Goal: Navigation & Orientation: Find specific page/section

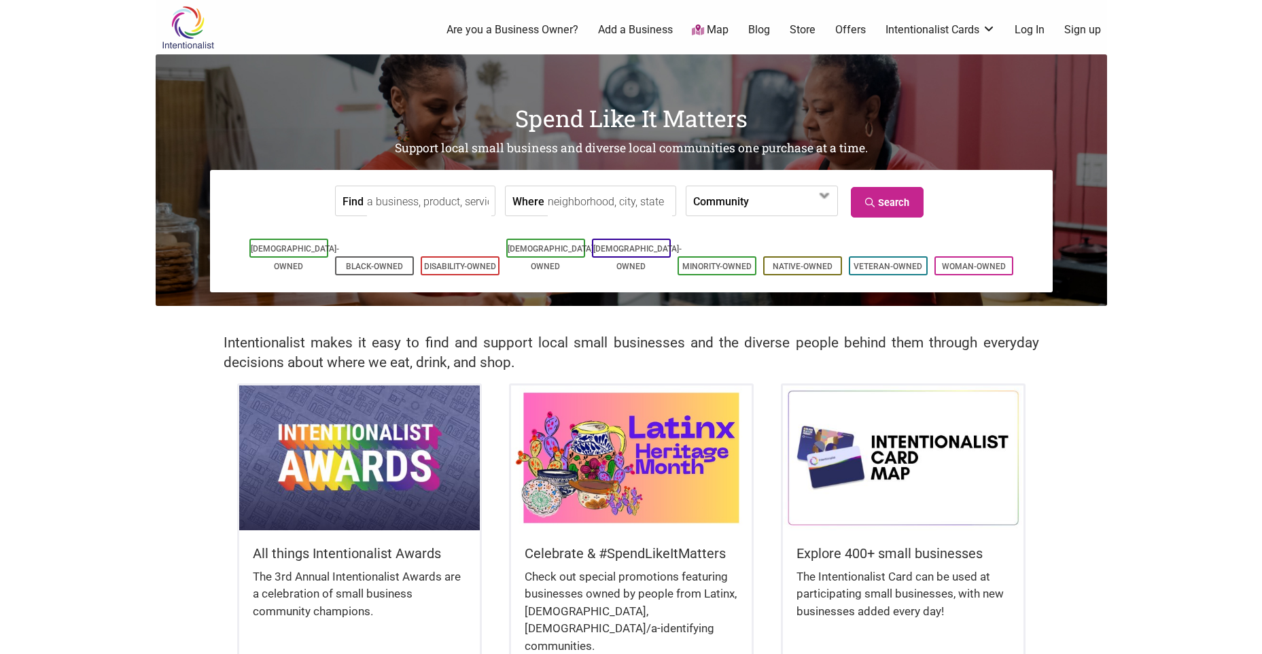
click at [447, 209] on input "Find" at bounding box center [429, 201] width 124 height 31
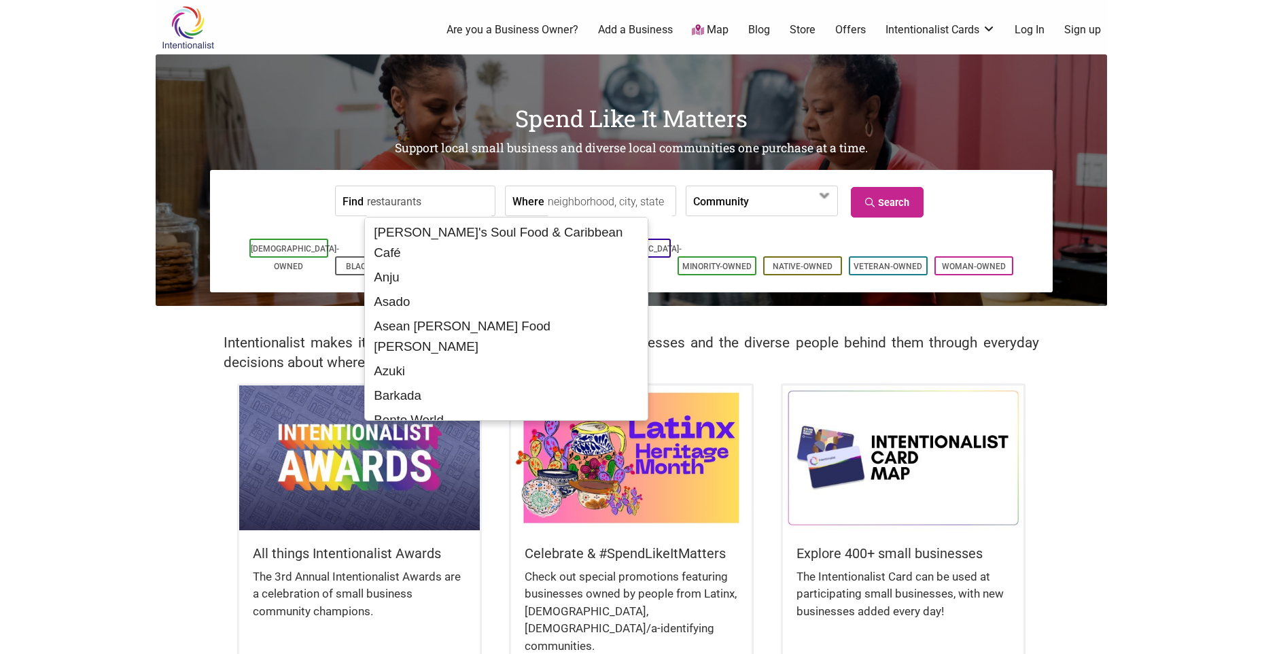
type input "restaurants"
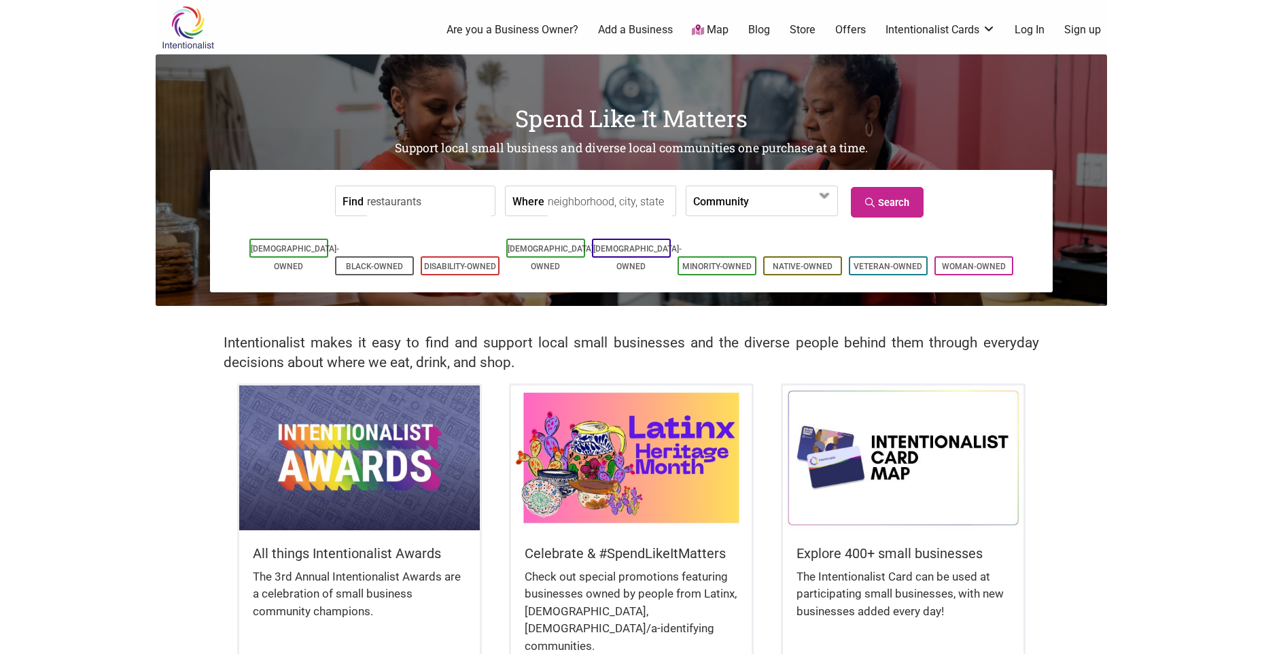
click at [618, 208] on input "Where" at bounding box center [610, 201] width 124 height 31
type input "seattle"
click at [881, 199] on link "Search" at bounding box center [887, 202] width 73 height 31
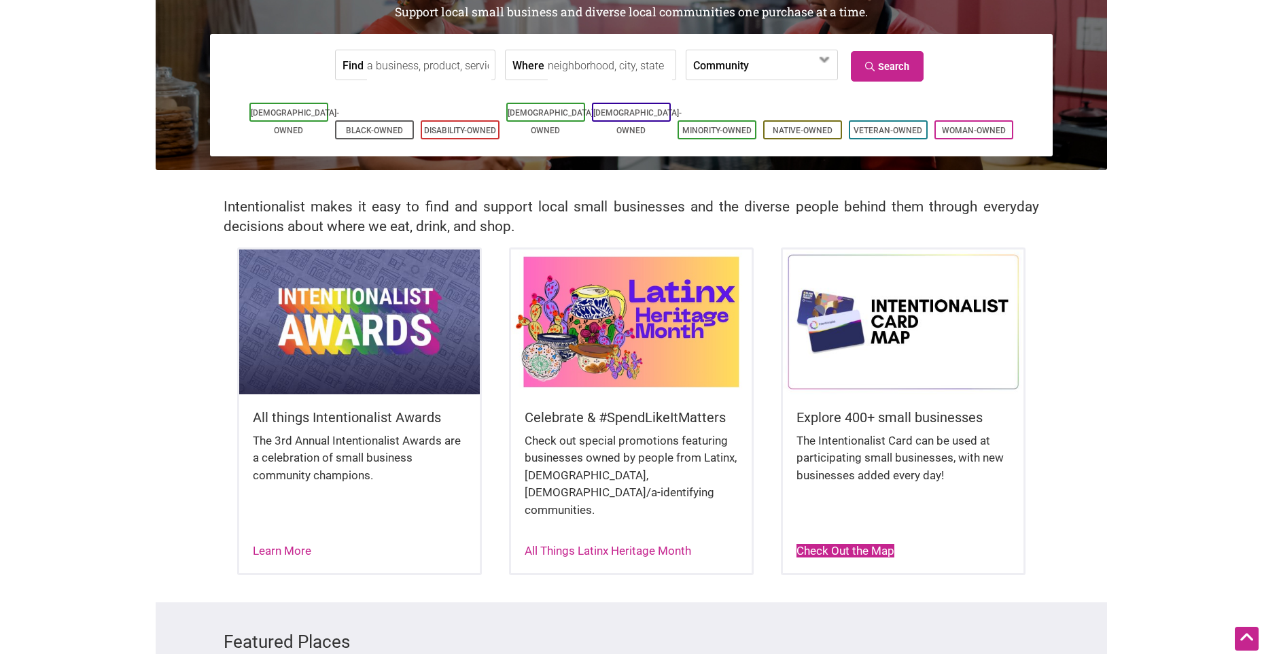
click at [854, 544] on link "Check Out the Map" at bounding box center [846, 551] width 98 height 14
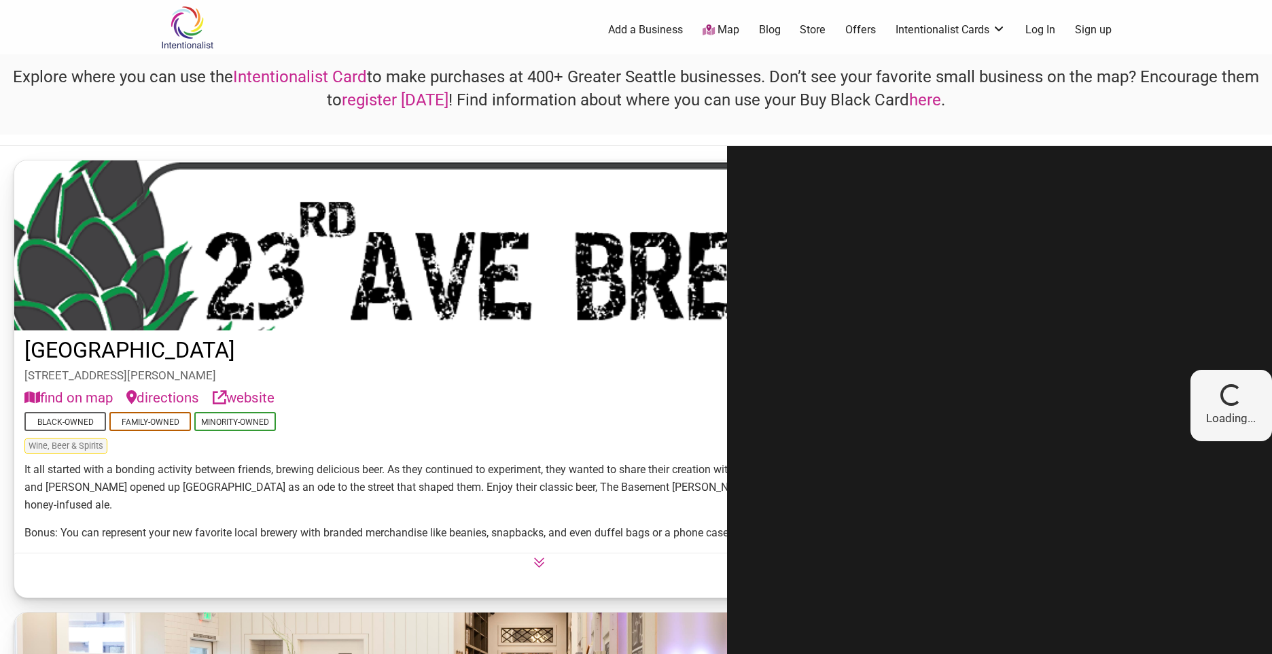
click at [904, 317] on div at bounding box center [959, 405] width 464 height 519
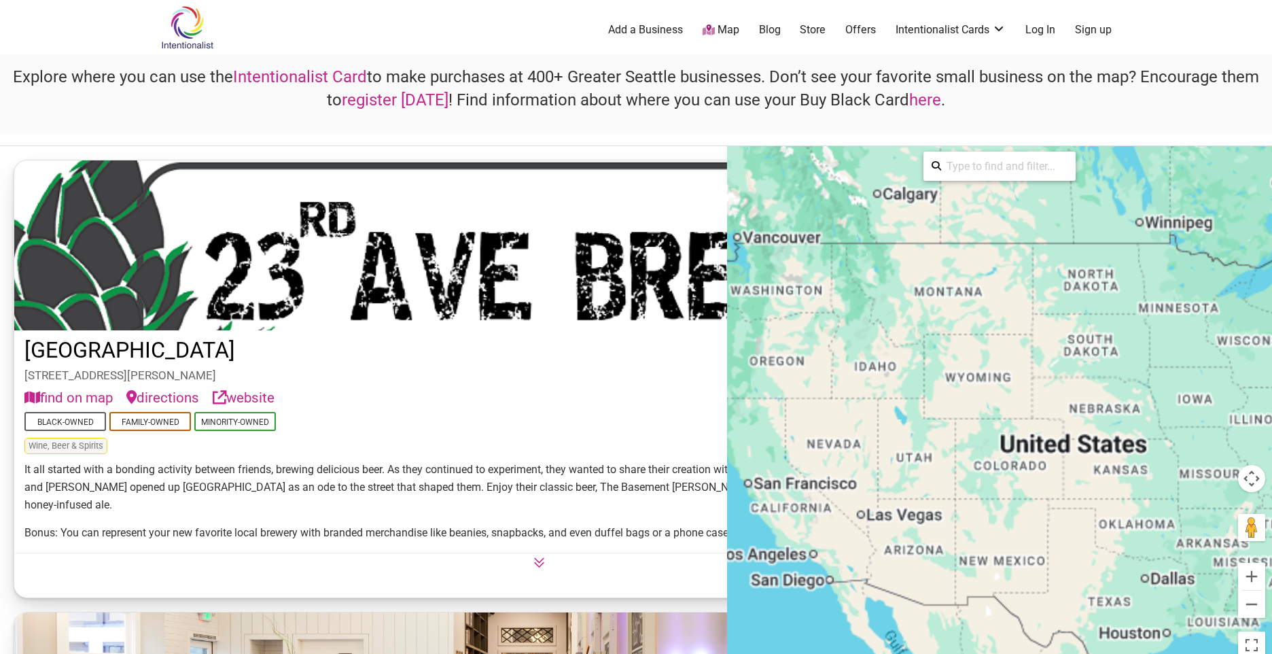
click at [986, 370] on div at bounding box center [999, 405] width 545 height 519
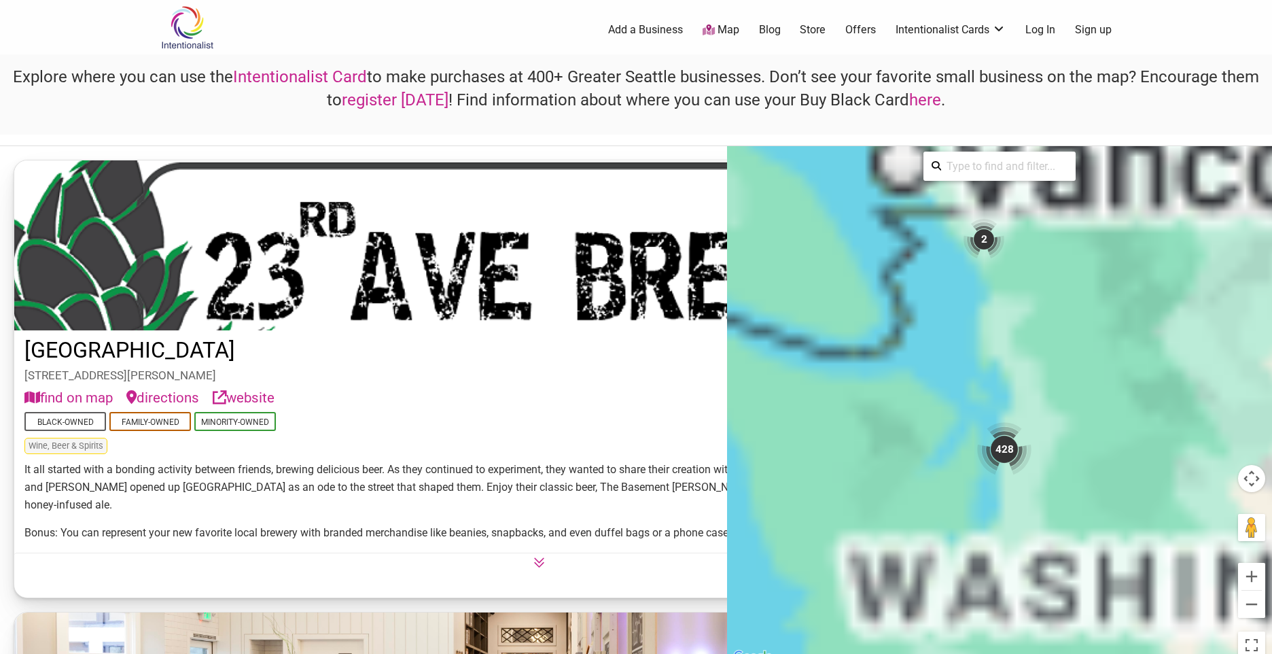
click at [980, 172] on input "search" at bounding box center [1004, 166] width 126 height 27
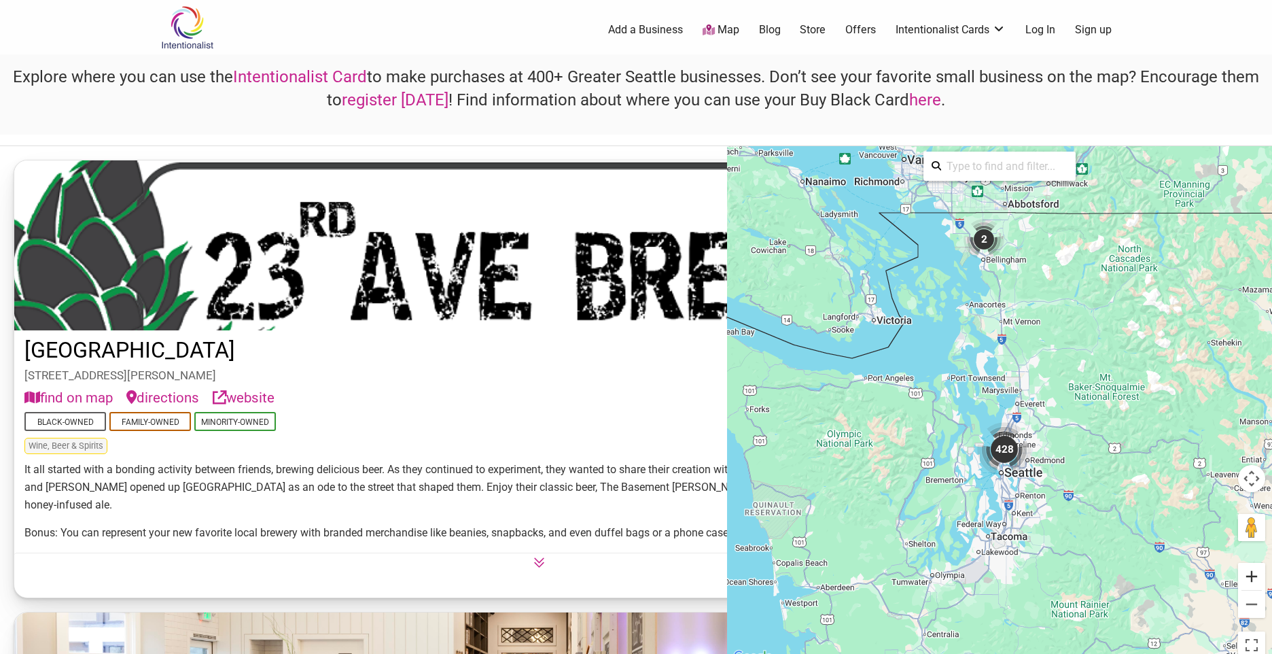
click at [1256, 576] on button "Zoom in" at bounding box center [1251, 576] width 27 height 27
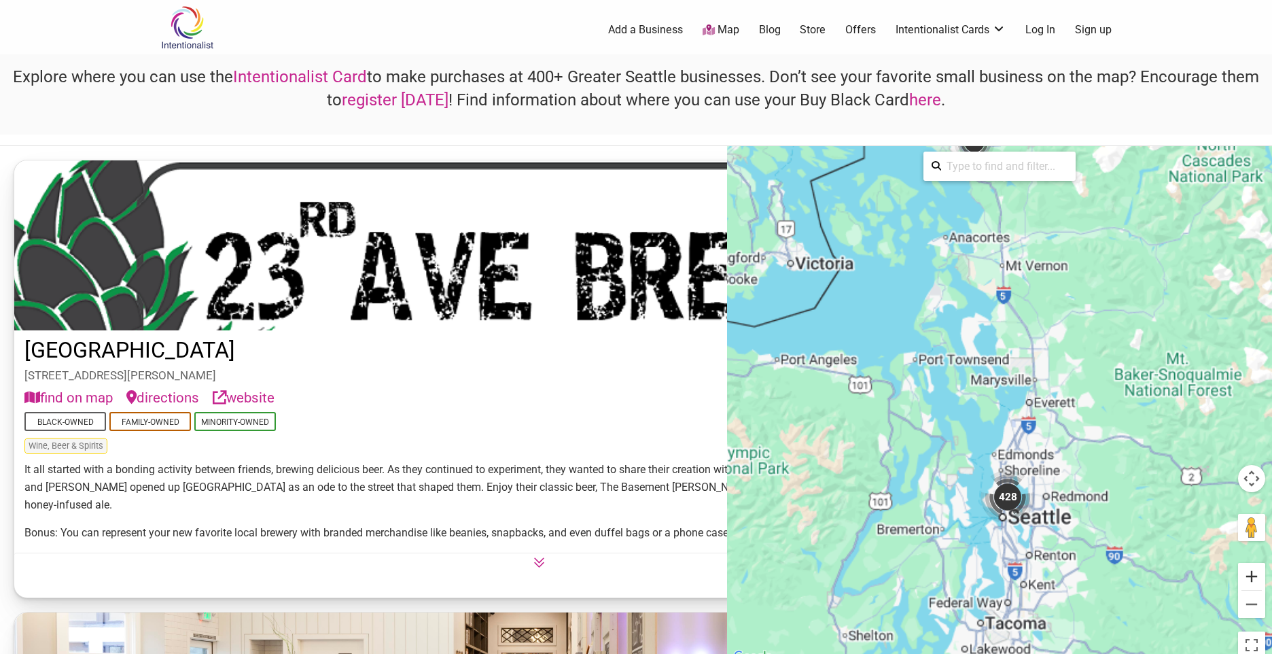
click at [1256, 576] on button "Zoom in" at bounding box center [1251, 576] width 27 height 27
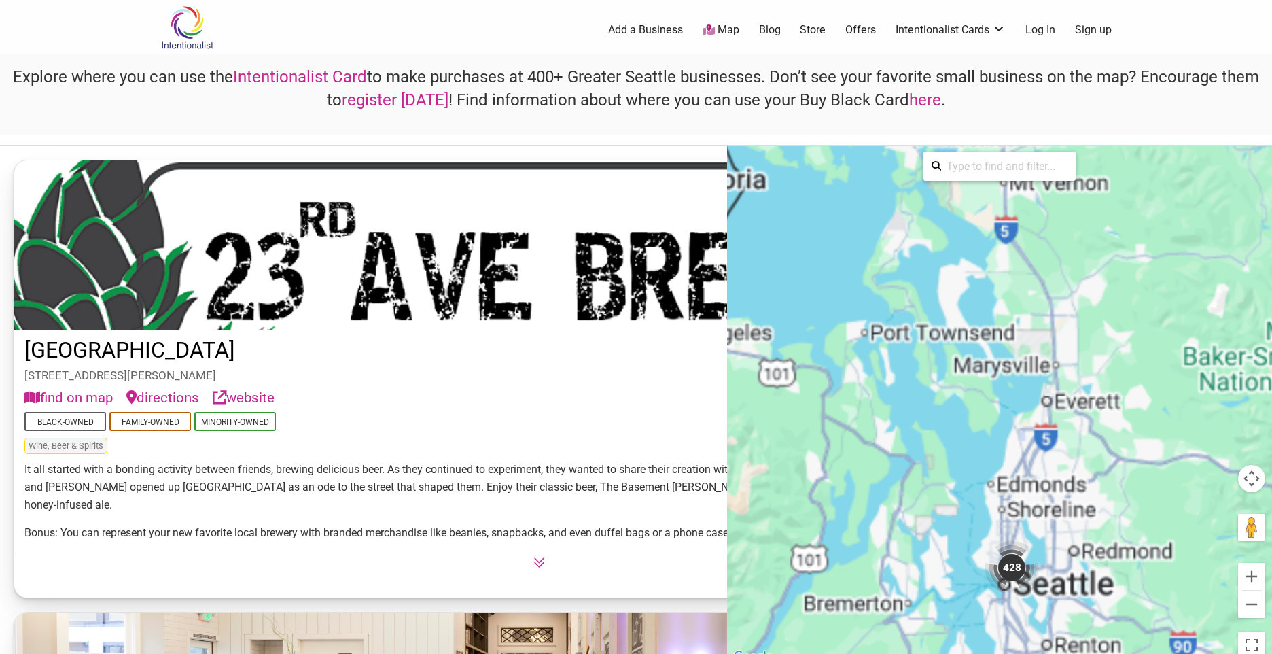
click at [1122, 434] on div "To activate drag with keyboard, press Alt + Enter. Once in keyboard drag state,…" at bounding box center [999, 405] width 545 height 519
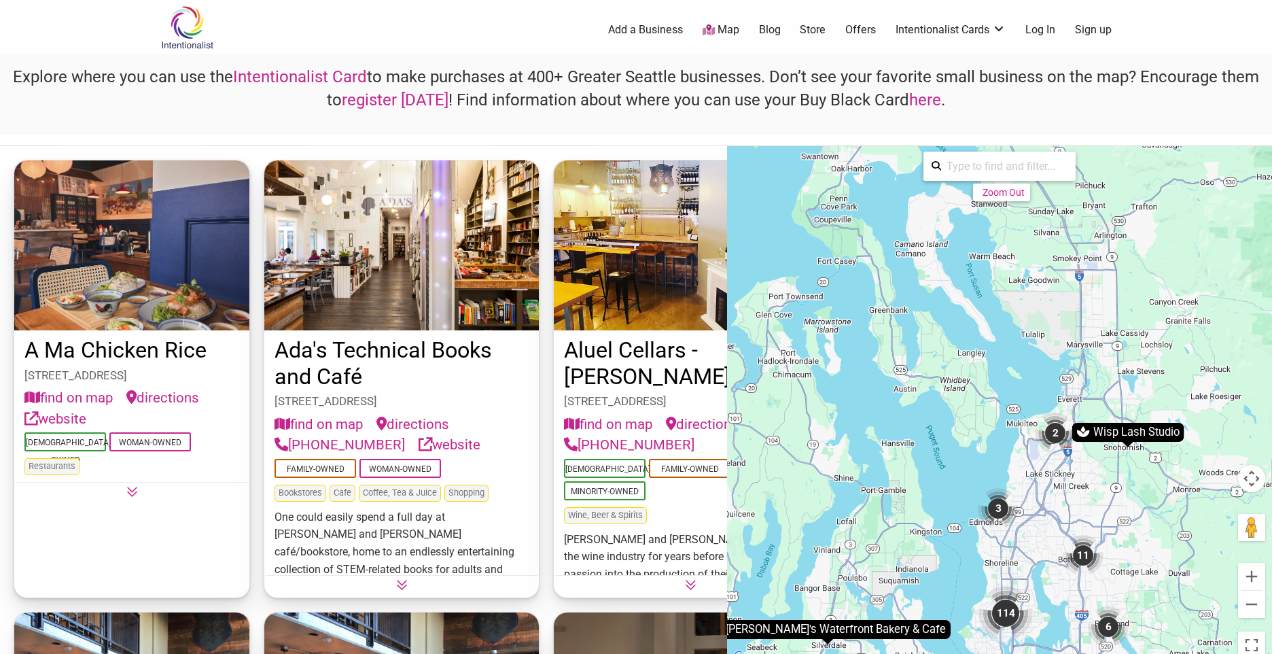
click at [1246, 468] on button "Map camera controls" at bounding box center [1251, 478] width 27 height 27
click at [1249, 485] on button "Map camera controls" at bounding box center [1251, 478] width 27 height 27
click at [1181, 450] on button "Move up" at bounding box center [1184, 444] width 27 height 27
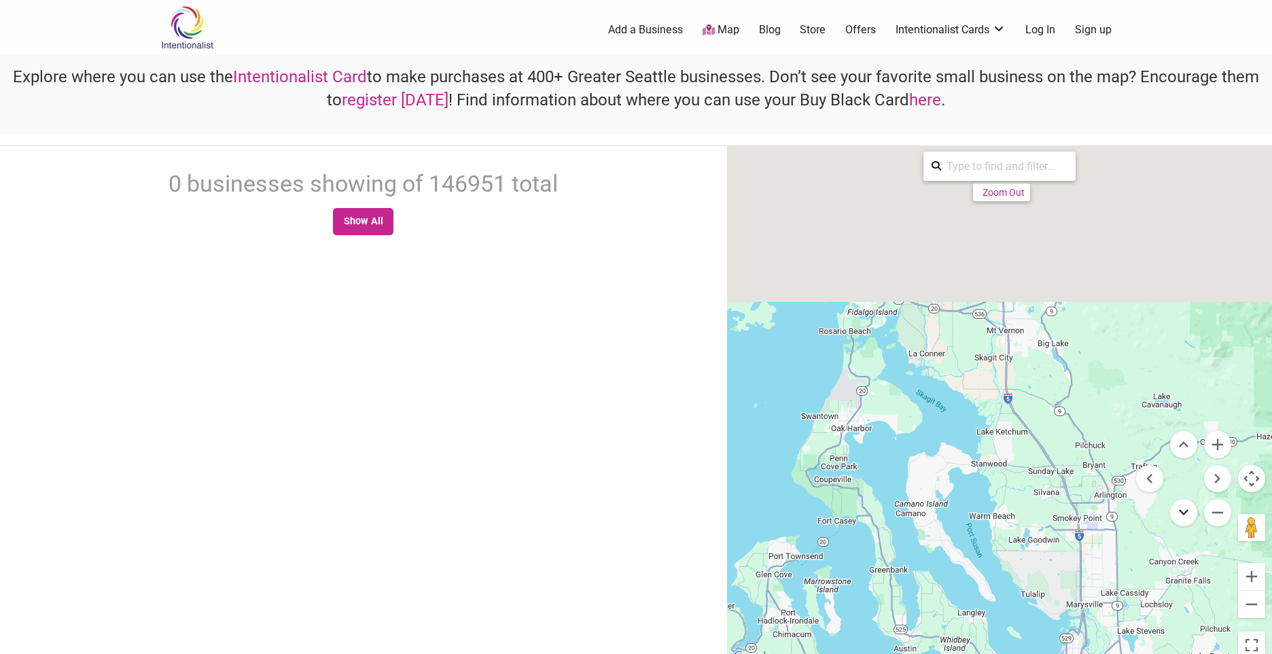
click at [1186, 515] on button "Move down" at bounding box center [1184, 512] width 27 height 27
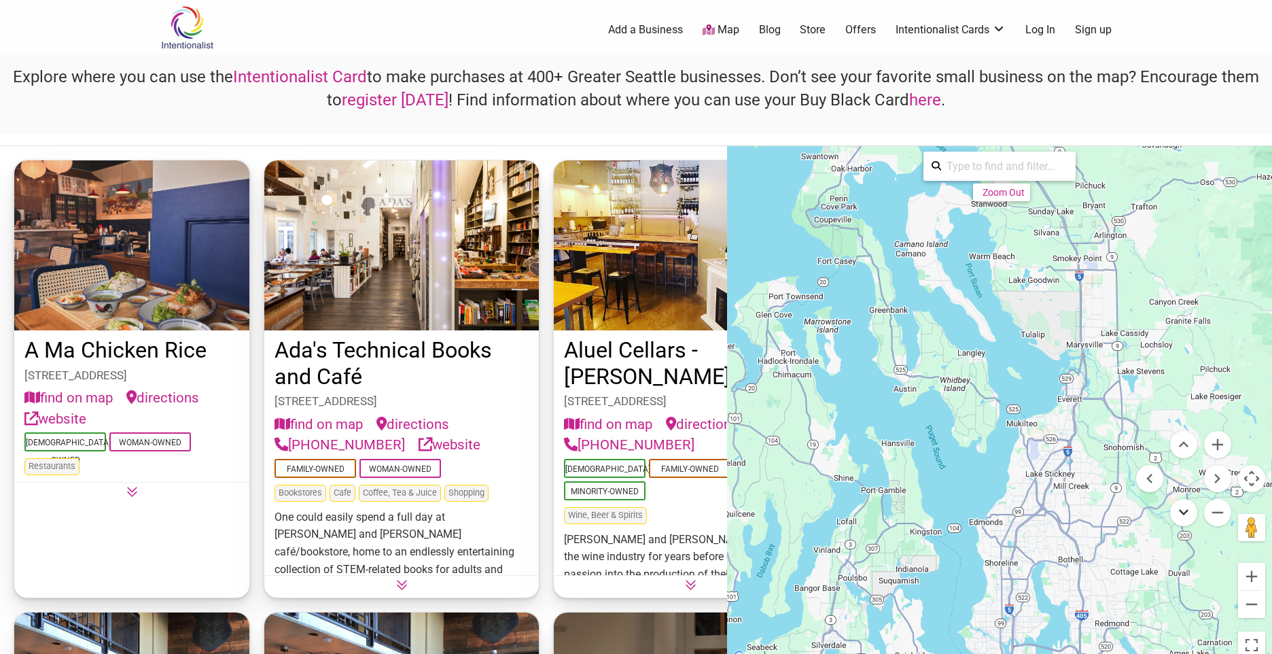
click at [1186, 515] on button "Move down" at bounding box center [1184, 512] width 27 height 27
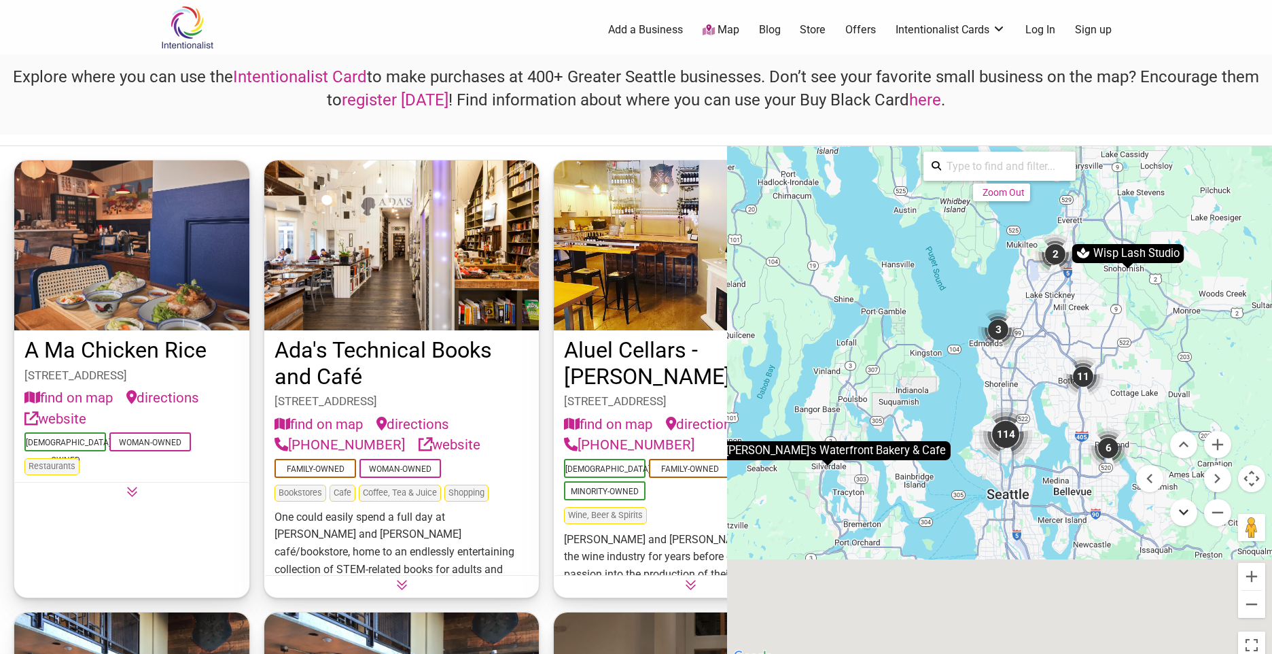
click at [1186, 515] on button "Move down" at bounding box center [1184, 512] width 27 height 27
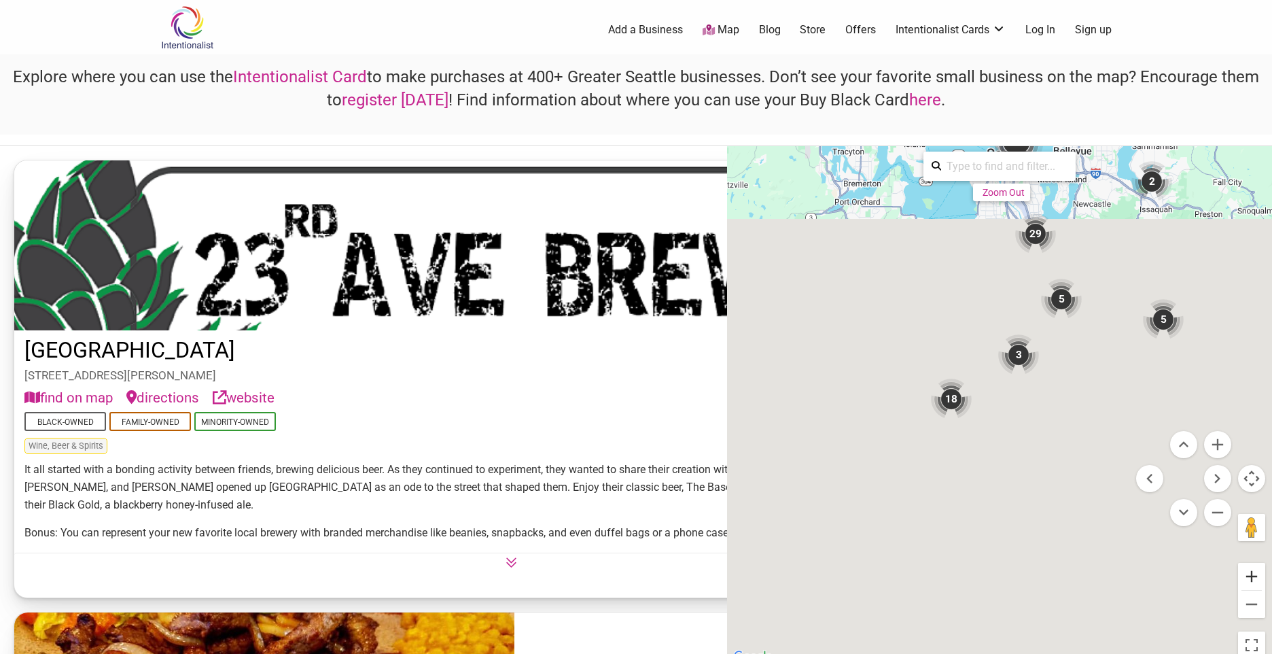
click at [1252, 574] on button "Zoom in" at bounding box center [1251, 576] width 27 height 27
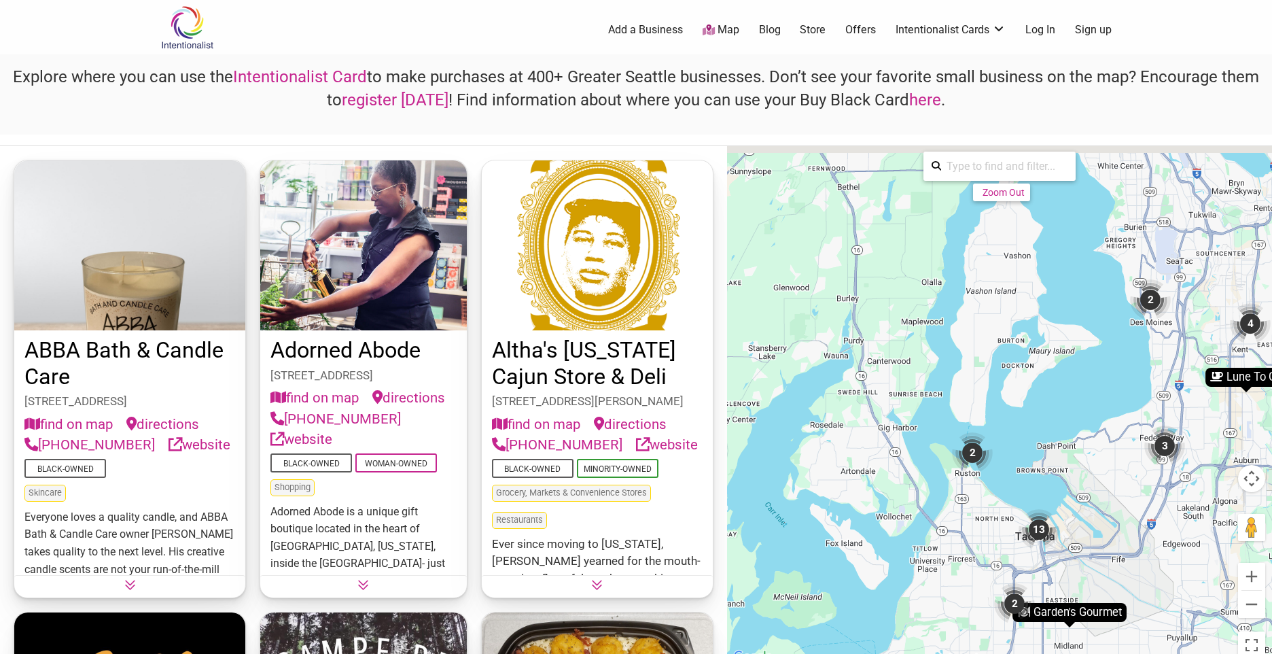
drag, startPoint x: 1093, startPoint y: 496, endPoint x: 1234, endPoint y: 646, distance: 205.8
click at [1234, 646] on div "To activate drag with keyboard, press Alt + Enter. Once in keyboard drag state,…" at bounding box center [999, 405] width 545 height 519
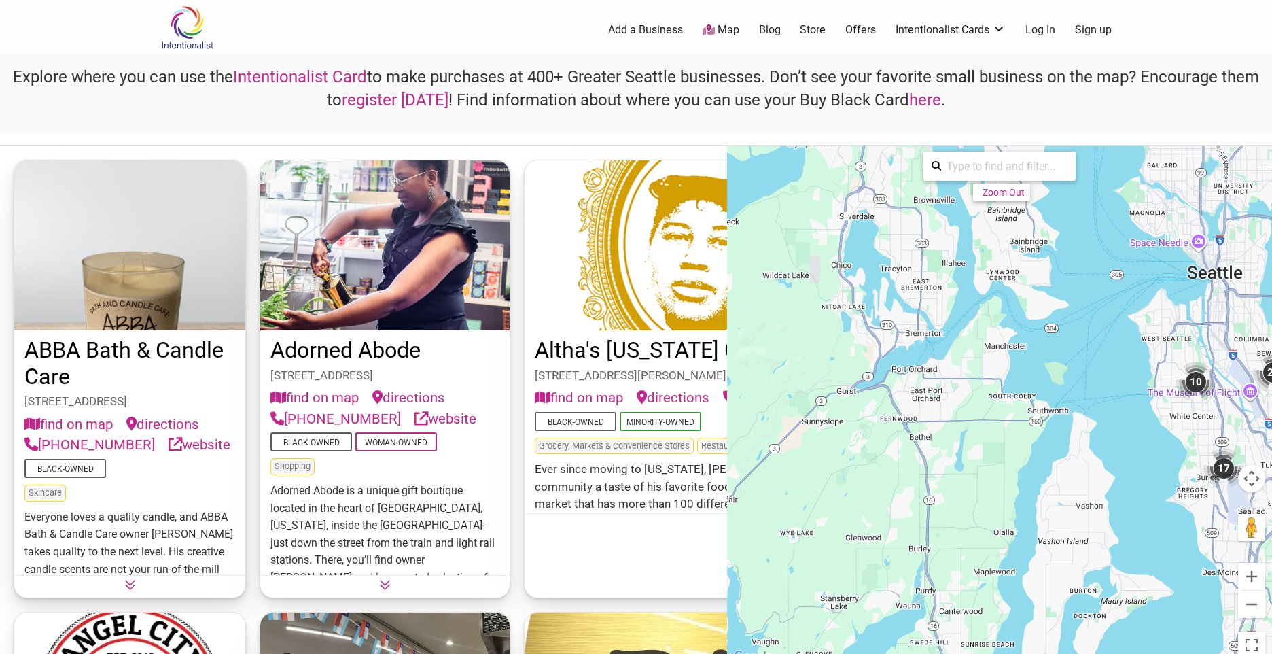
drag, startPoint x: 919, startPoint y: 460, endPoint x: 977, endPoint y: 674, distance: 221.1
click at [977, 653] on html "× Menu 0 Add a Business Map Blog Store Offers Intentionalist Cards Buy Black Ca…" at bounding box center [636, 327] width 1272 height 654
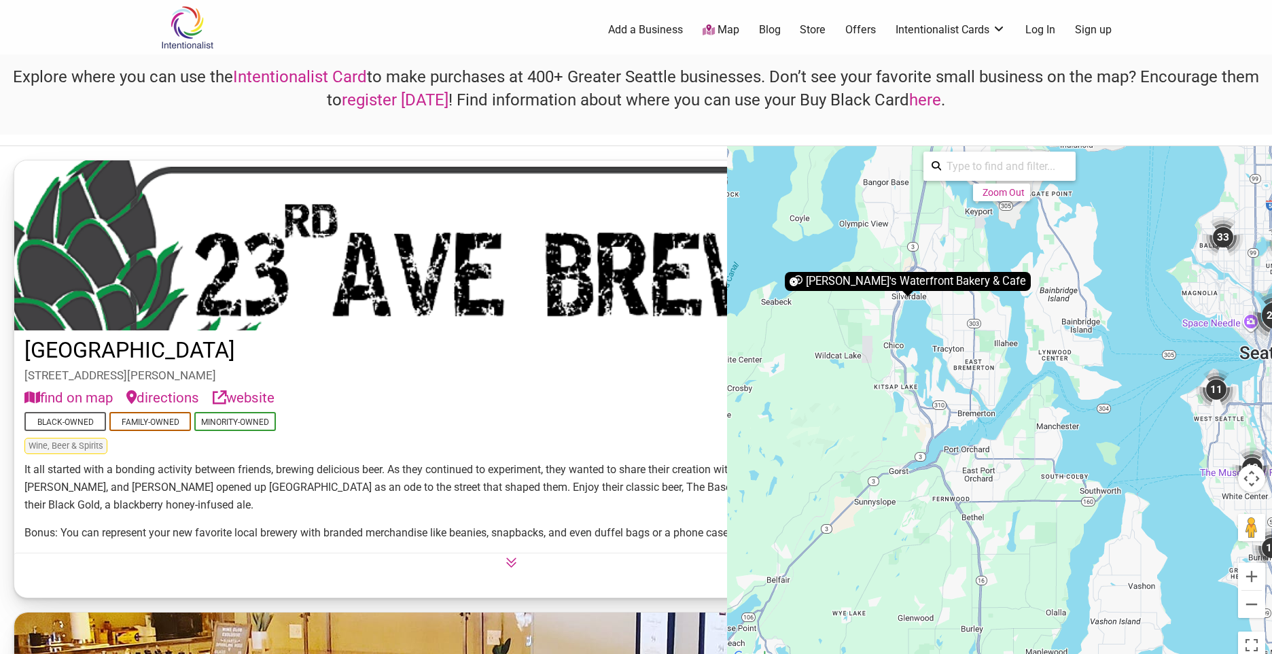
drag, startPoint x: 948, startPoint y: 486, endPoint x: 1003, endPoint y: 568, distance: 99.0
click at [1003, 568] on div "To activate drag with keyboard, press Alt + Enter. Once in keyboard drag state,…" at bounding box center [999, 405] width 545 height 519
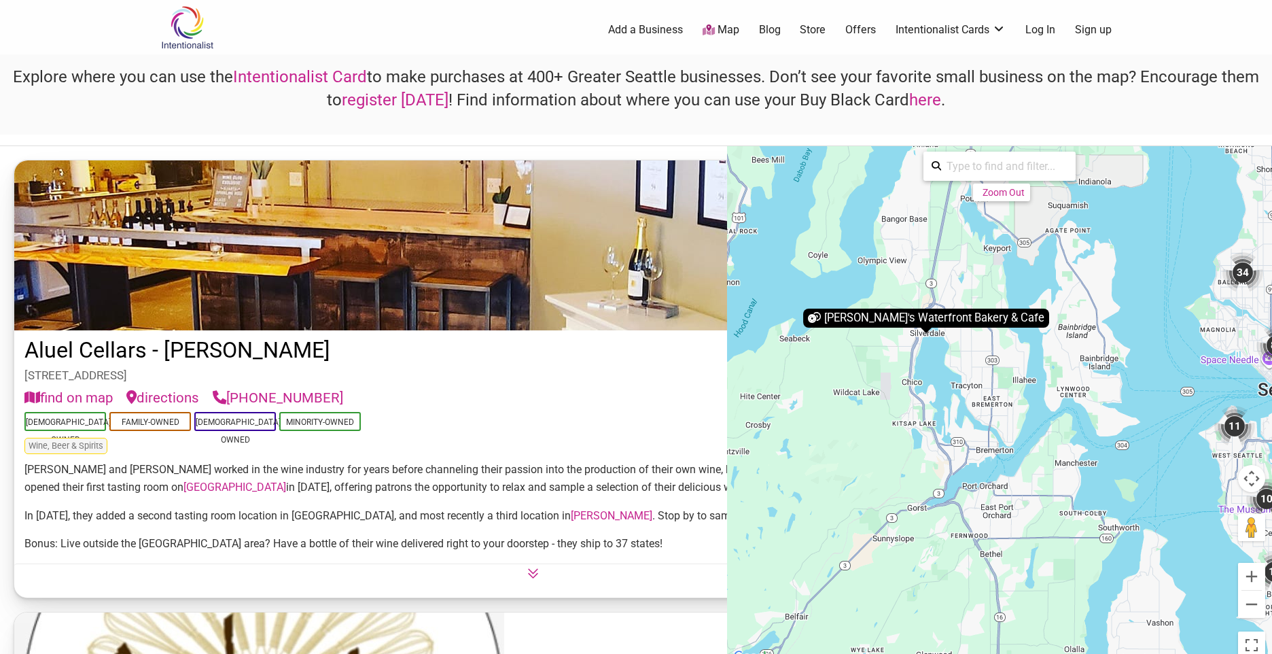
drag, startPoint x: 988, startPoint y: 493, endPoint x: 1006, endPoint y: 531, distance: 42.3
click at [1006, 531] on div "To activate drag with keyboard, press Alt + Enter. Once in keyboard drag state,…" at bounding box center [999, 405] width 545 height 519
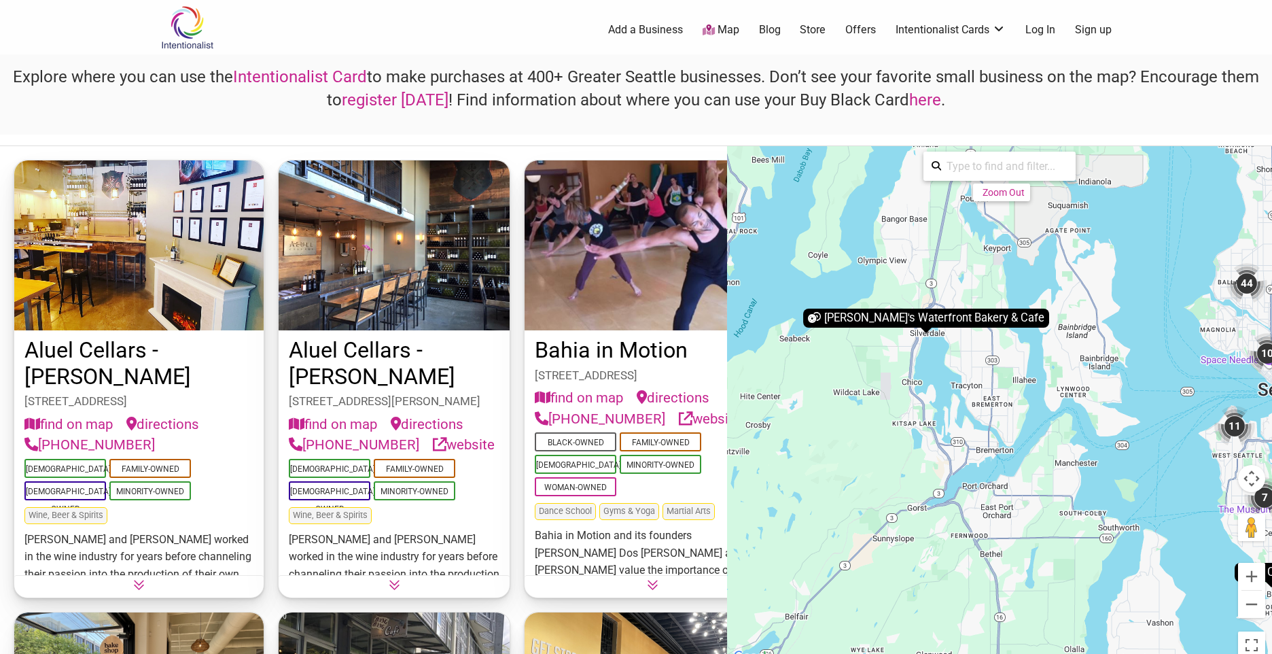
drag, startPoint x: 926, startPoint y: 317, endPoint x: 937, endPoint y: 345, distance: 29.9
click at [926, 317] on div "[PERSON_NAME]'s Waterfront Bakery & Cafe" at bounding box center [926, 318] width 246 height 19
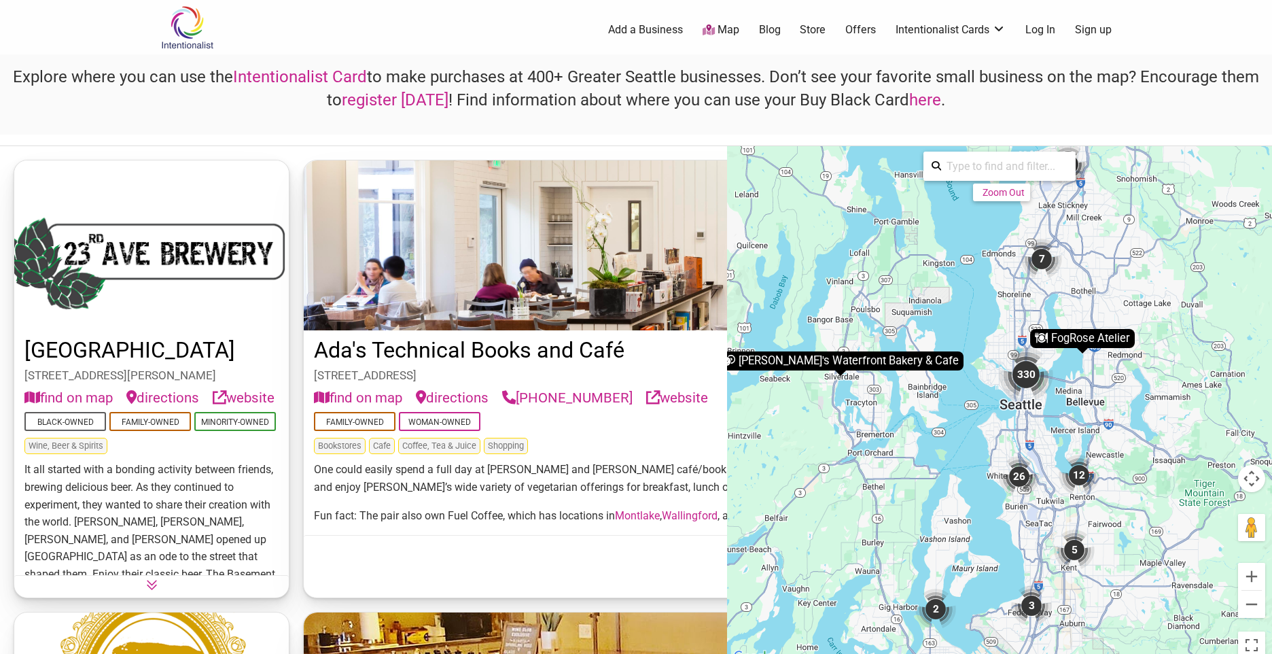
drag, startPoint x: 1067, startPoint y: 447, endPoint x: 886, endPoint y: 424, distance: 182.3
click at [886, 424] on div "To activate drag with keyboard, press Alt + Enter. Once in keyboard drag state,…" at bounding box center [999, 405] width 545 height 519
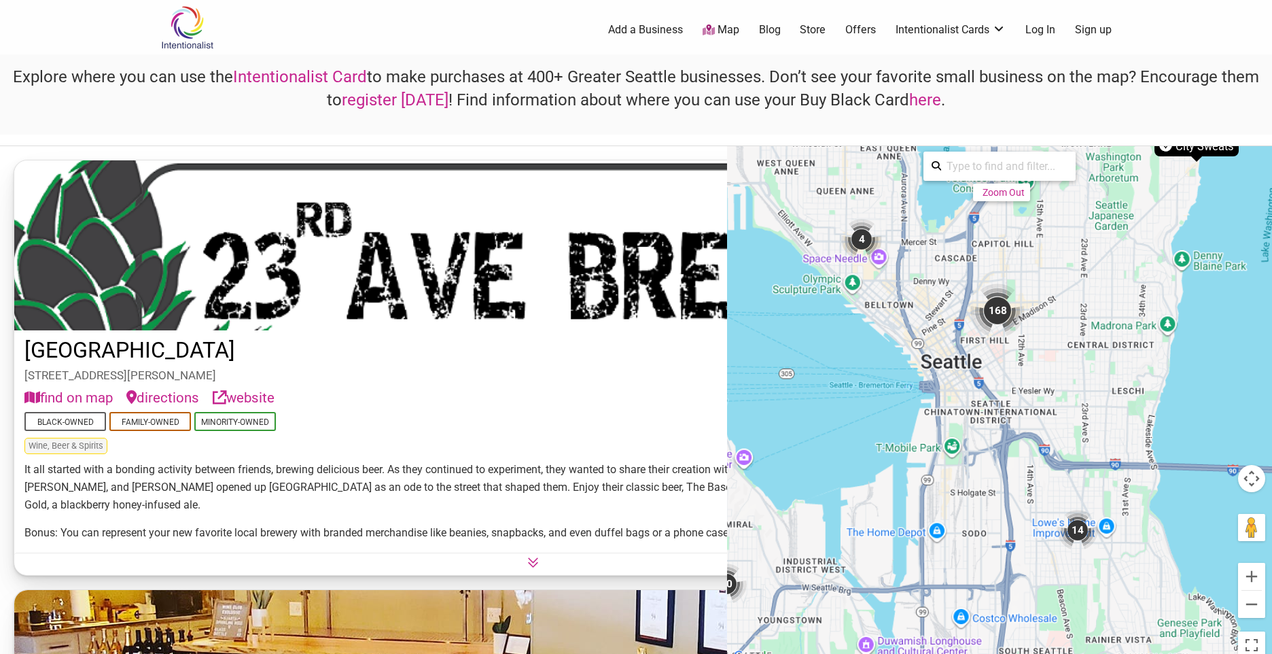
drag, startPoint x: 967, startPoint y: 394, endPoint x: 985, endPoint y: 353, distance: 45.1
click at [985, 353] on div "To activate drag with keyboard, press Alt + Enter. Once in keyboard drag state,…" at bounding box center [999, 405] width 545 height 519
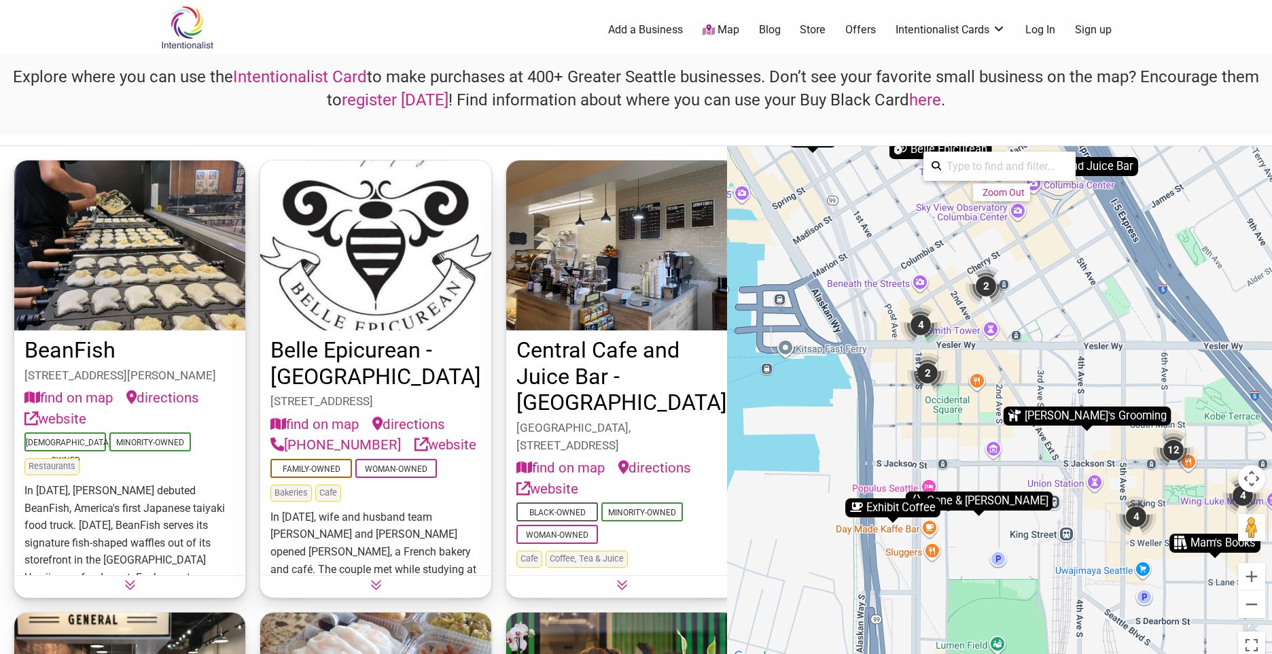
click at [929, 375] on div "2" at bounding box center [927, 373] width 41 height 41
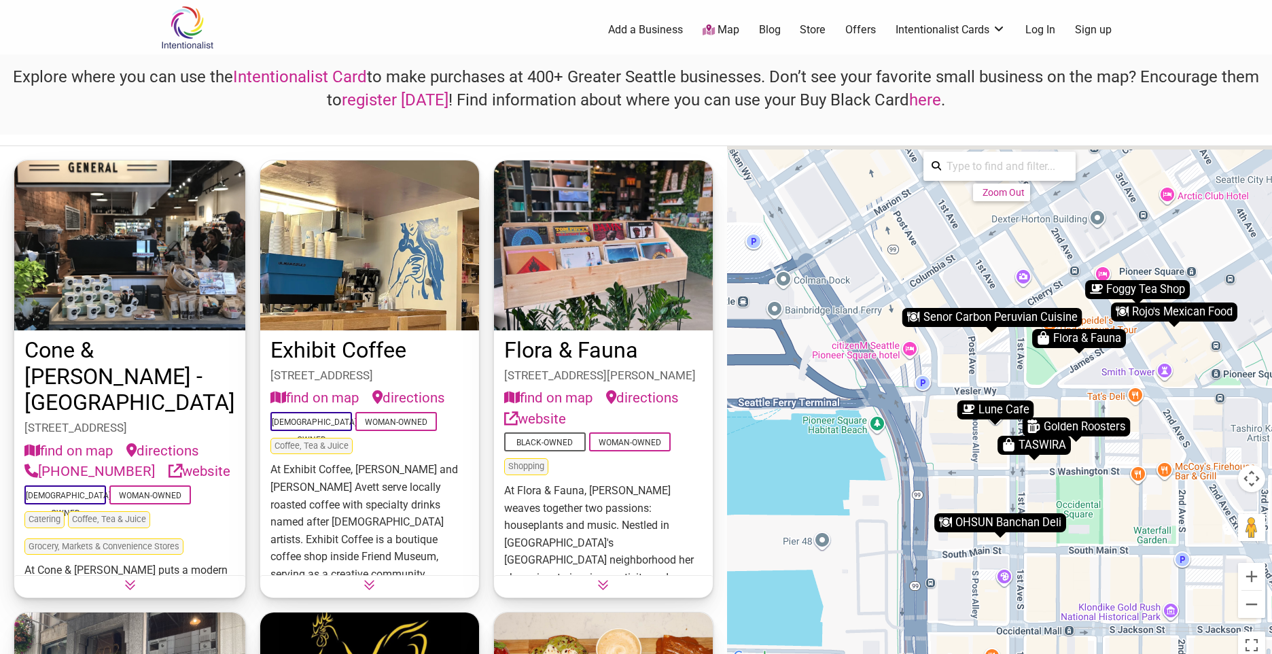
drag, startPoint x: 1065, startPoint y: 337, endPoint x: 1052, endPoint y: 493, distance: 156.2
click at [1052, 493] on div "To activate drag with keyboard, press Alt + Enter. Once in keyboard drag state,…" at bounding box center [999, 405] width 545 height 519
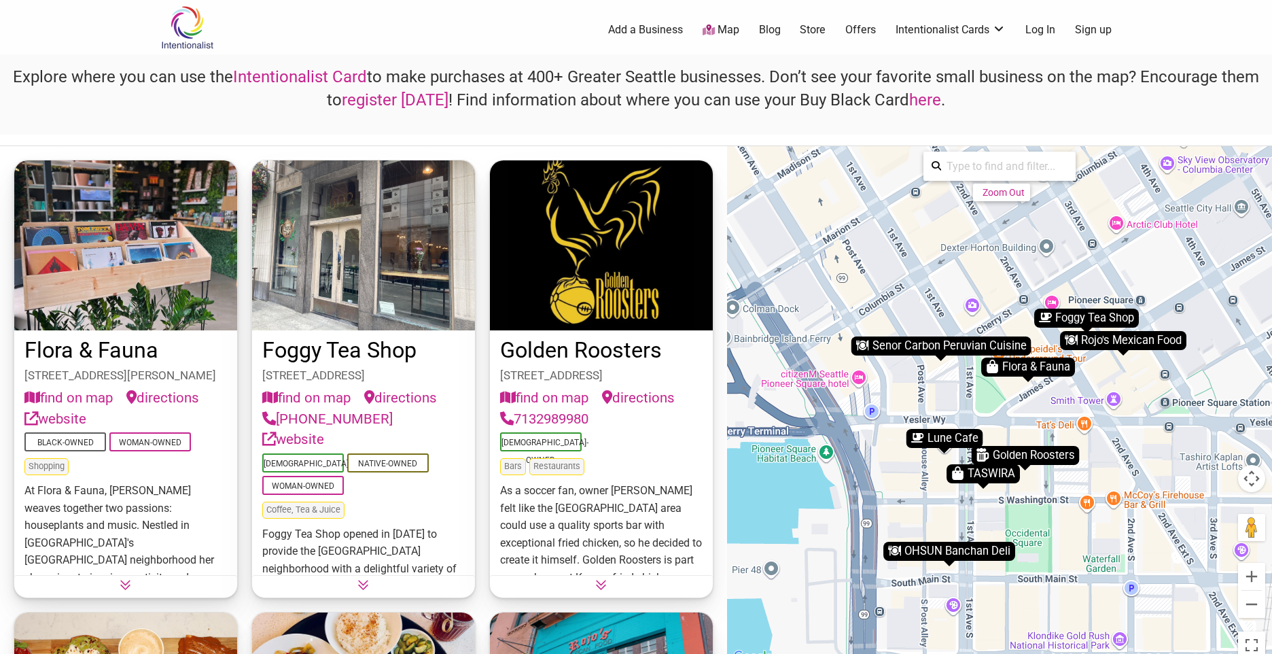
drag, startPoint x: 967, startPoint y: 355, endPoint x: 915, endPoint y: 385, distance: 60.3
click at [915, 385] on div "To activate drag with keyboard, press Alt + Enter. Once in keyboard drag state,…" at bounding box center [999, 405] width 545 height 519
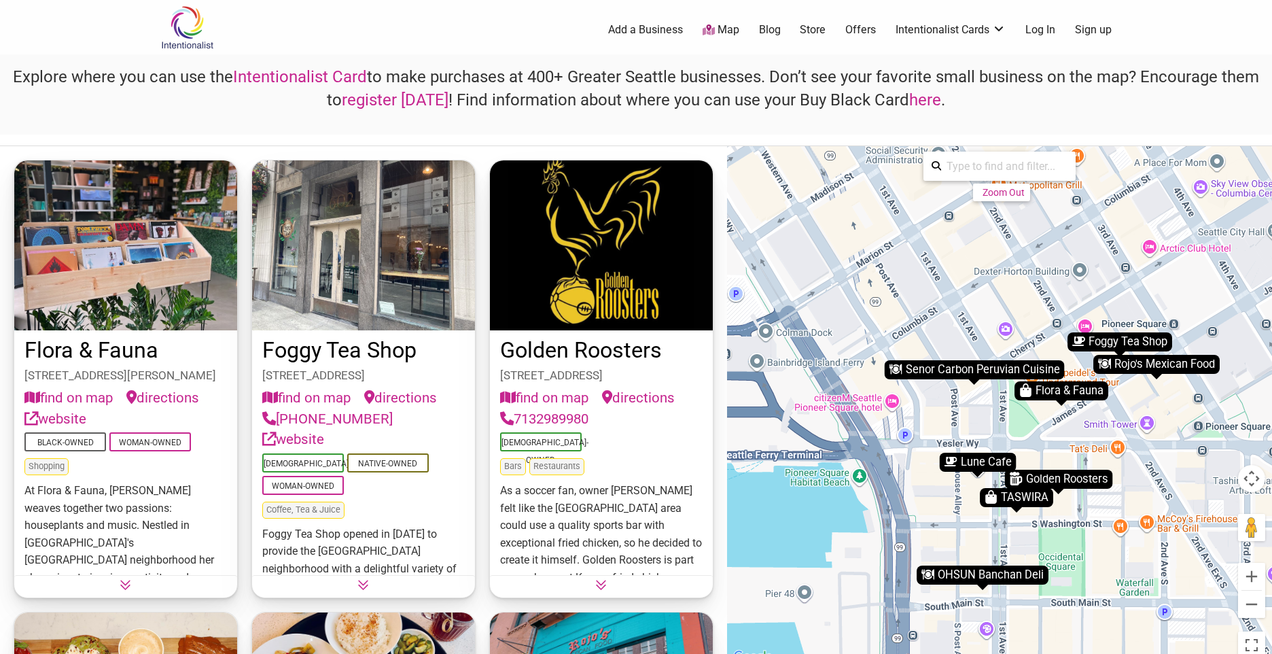
drag, startPoint x: 963, startPoint y: 387, endPoint x: 993, endPoint y: 406, distance: 35.5
click at [993, 406] on div "To activate drag with keyboard, press Alt + Enter. Once in keyboard drag state,…" at bounding box center [999, 405] width 545 height 519
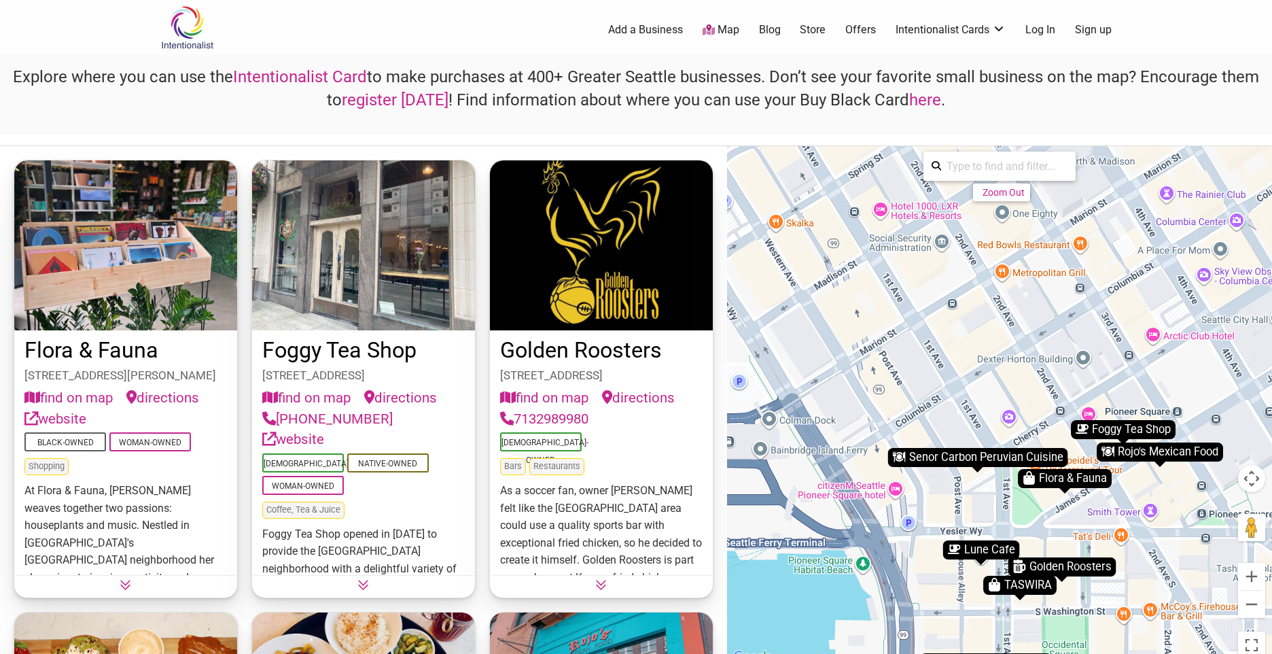
drag, startPoint x: 988, startPoint y: 330, endPoint x: 992, endPoint y: 426, distance: 96.6
click at [992, 426] on div "To activate drag with keyboard, press Alt + Enter. Once in keyboard drag state,…" at bounding box center [999, 405] width 545 height 519
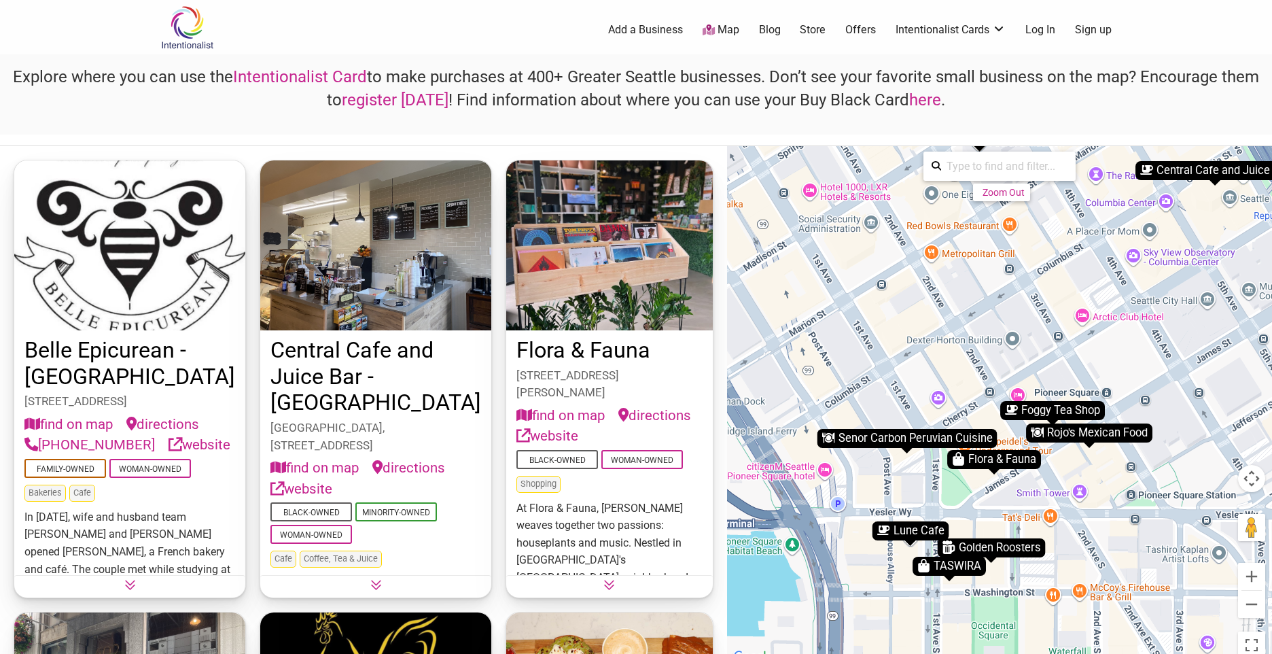
drag, startPoint x: 1049, startPoint y: 406, endPoint x: 996, endPoint y: 376, distance: 60.9
click at [996, 376] on div "To activate drag with keyboard, press Alt + Enter. Once in keyboard drag state,…" at bounding box center [999, 405] width 545 height 519
click at [1067, 436] on div "Rojo's Mexican Food" at bounding box center [1091, 432] width 126 height 19
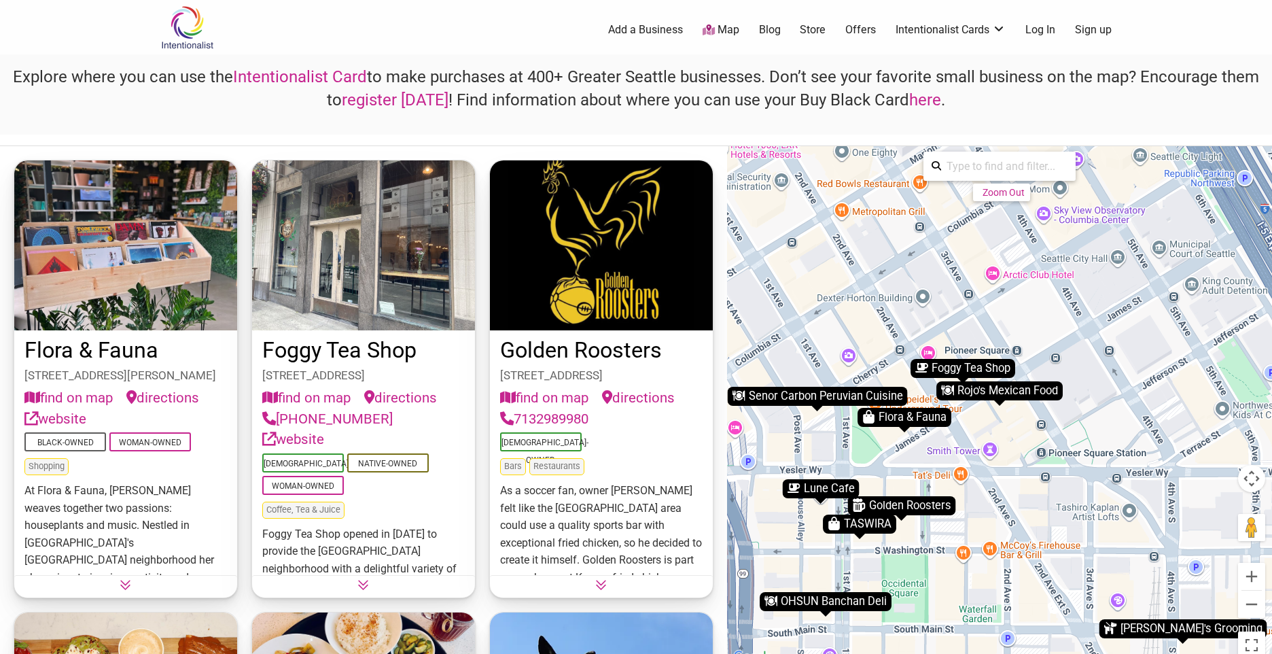
click at [1004, 396] on div "Rojo's Mexican Food" at bounding box center [1000, 390] width 126 height 19
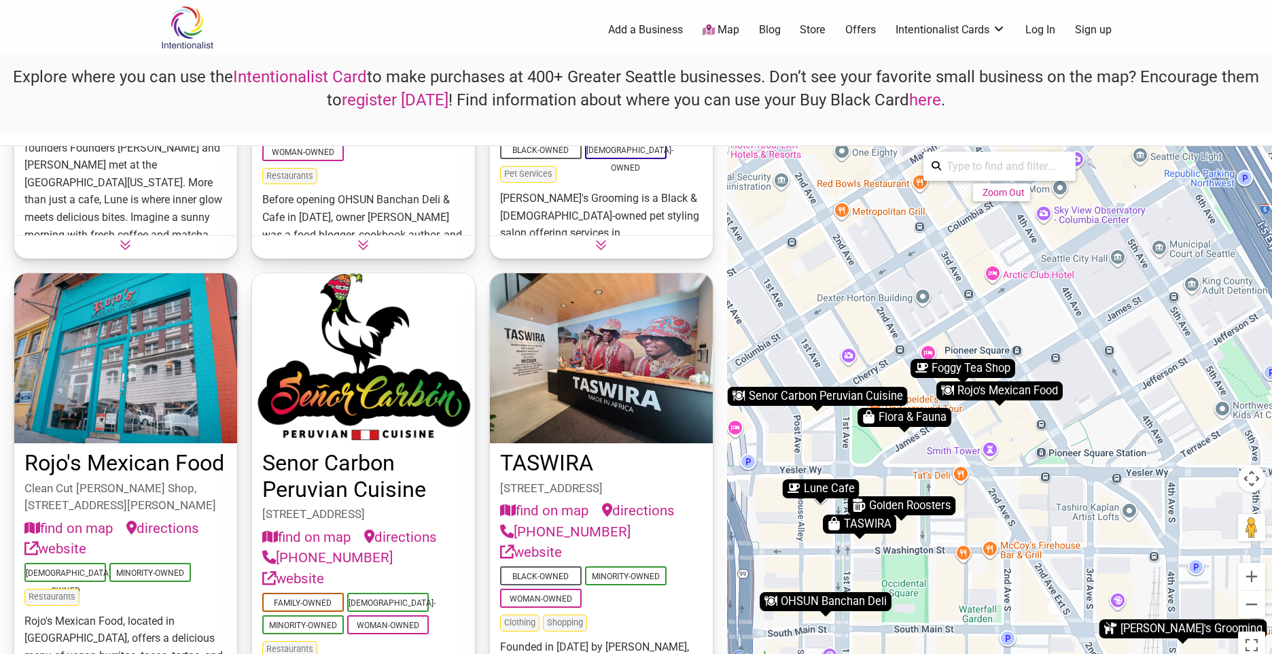
scroll to position [816, 0]
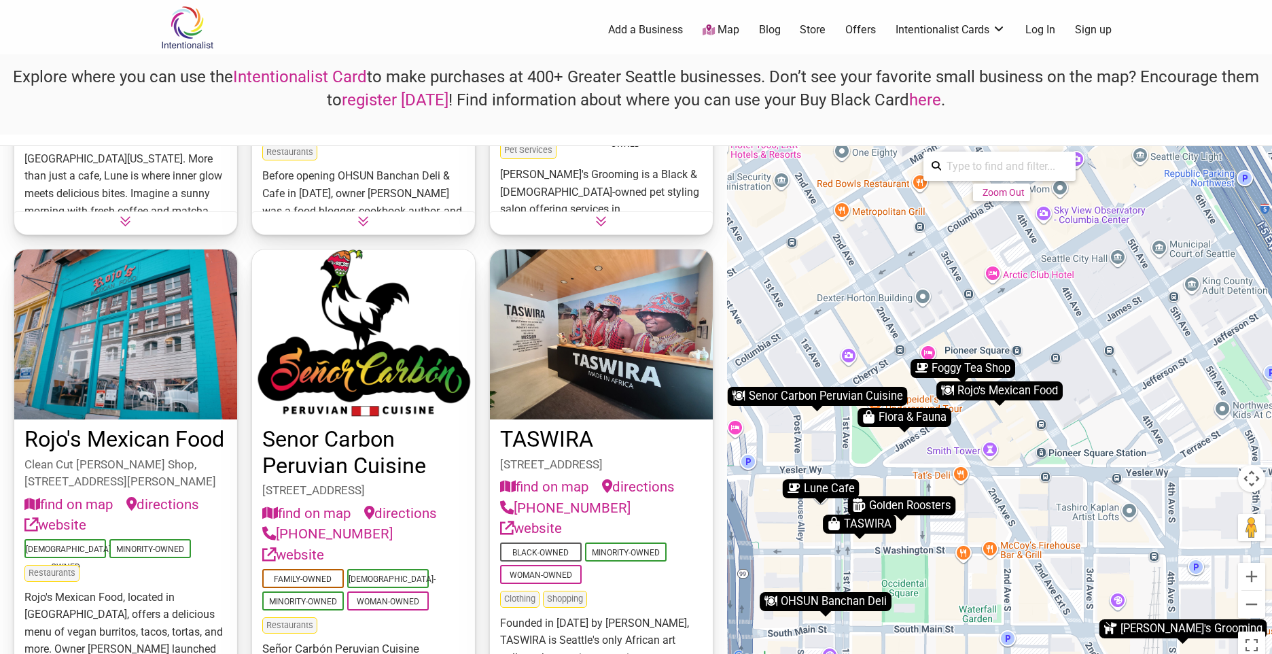
click at [65, 527] on link "website" at bounding box center [55, 525] width 62 height 21
click at [956, 364] on div "Foggy Tea Shop" at bounding box center [963, 368] width 105 height 19
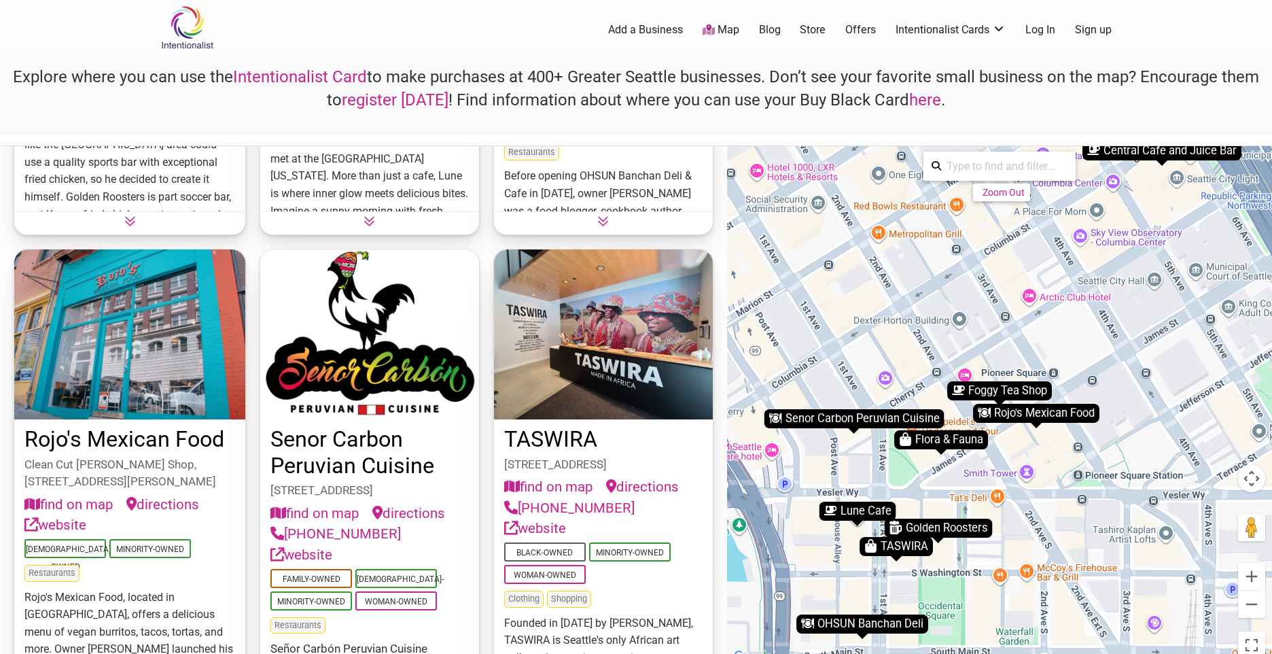
click at [977, 392] on div "Foggy Tea Shop" at bounding box center [1000, 390] width 105 height 19
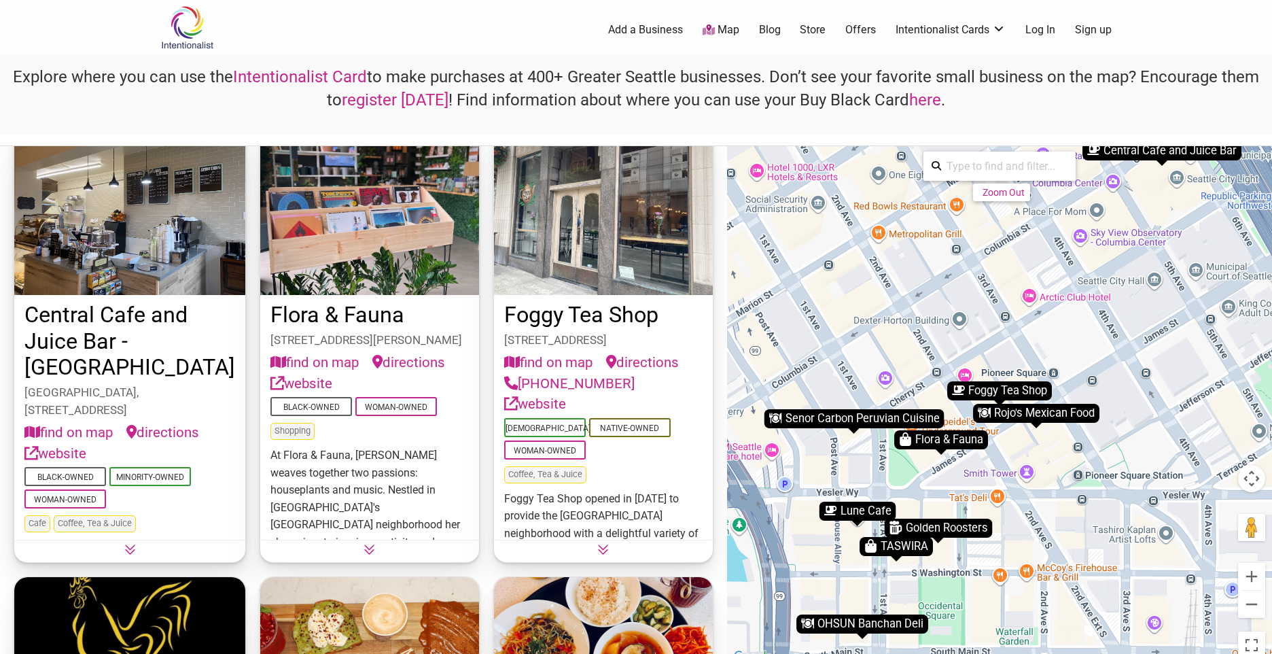
scroll to position [0, 0]
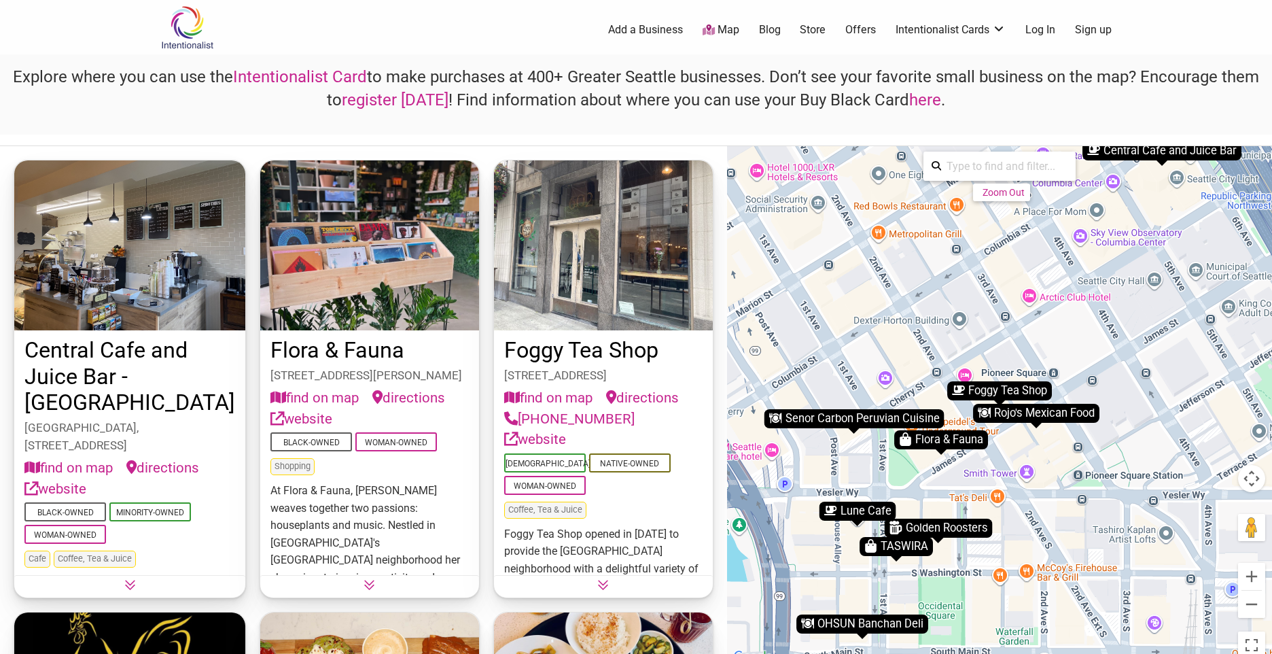
click at [599, 581] on icon at bounding box center [603, 585] width 12 height 12
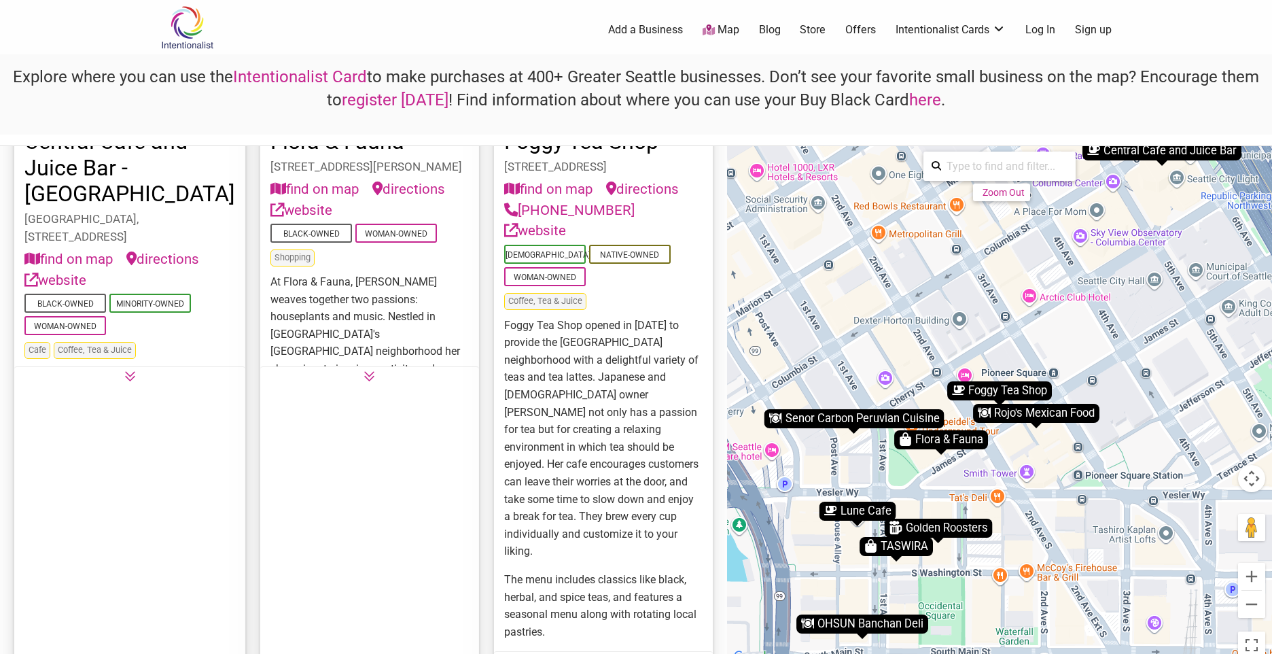
scroll to position [11, 0]
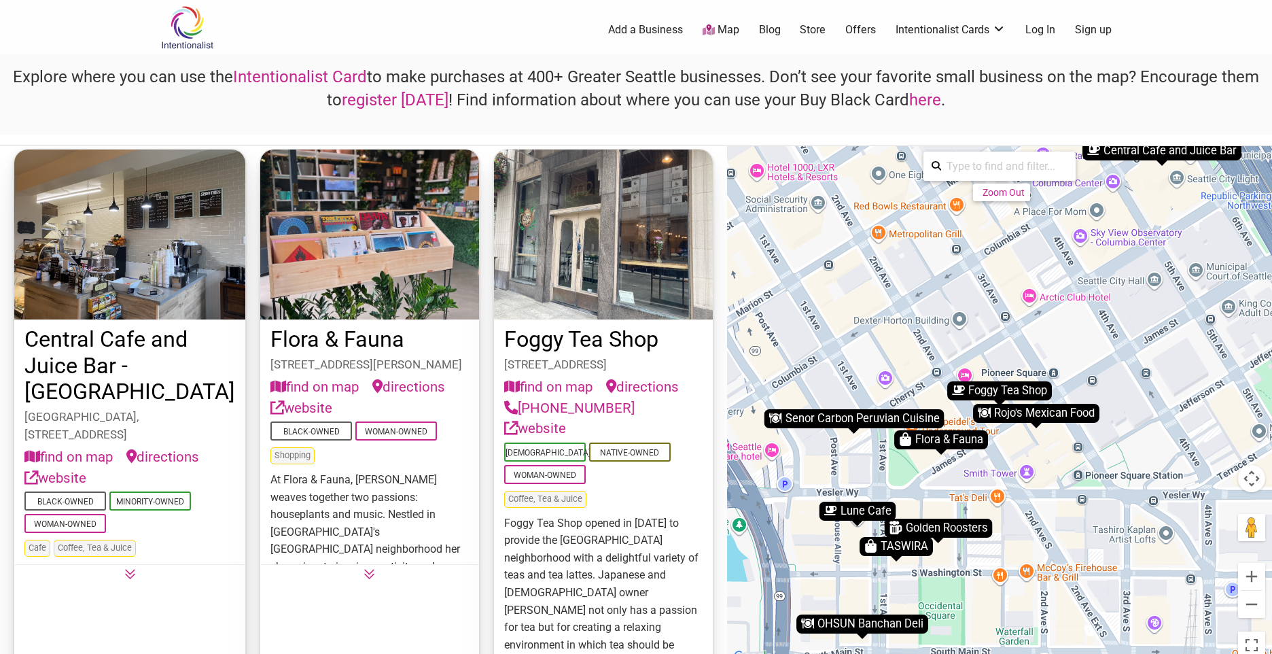
click at [73, 476] on link "website" at bounding box center [55, 478] width 62 height 21
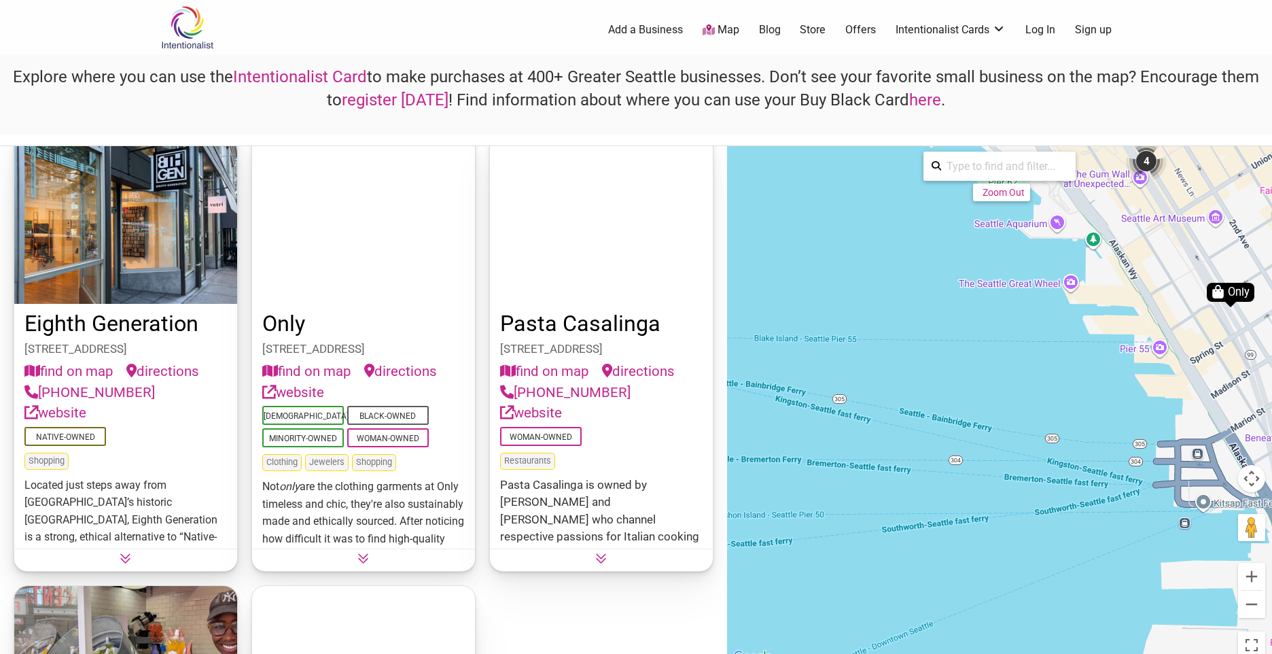
scroll to position [0, 0]
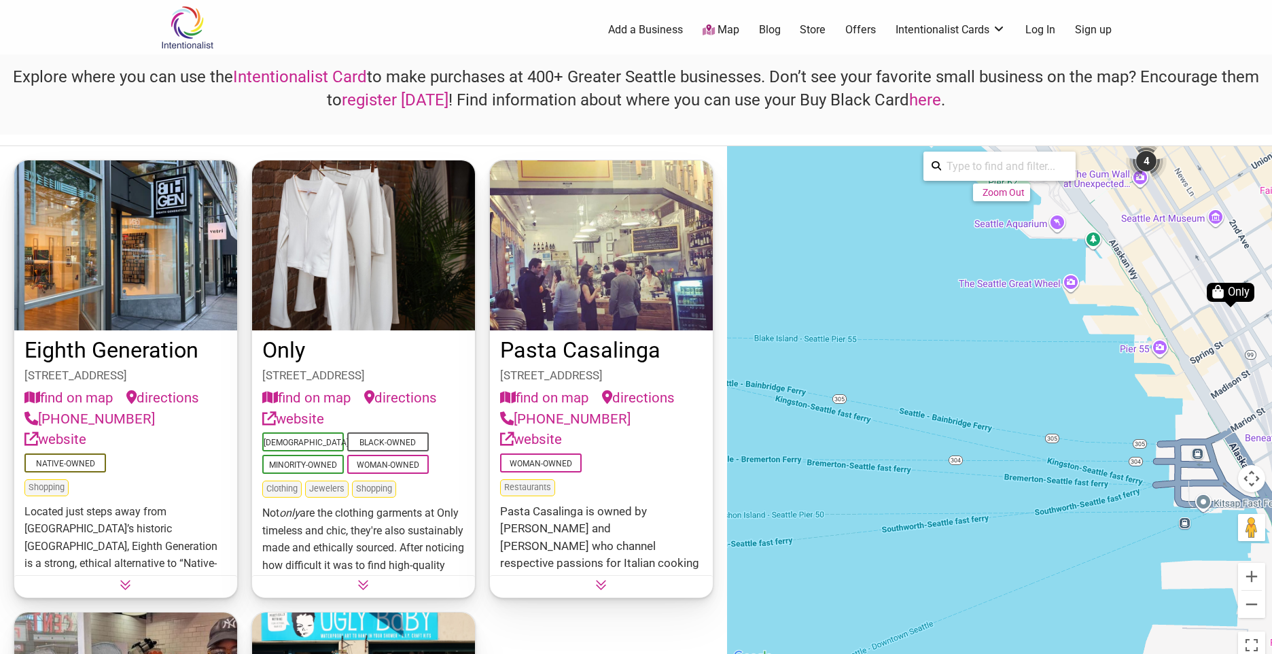
click at [994, 164] on input "search" at bounding box center [1004, 166] width 126 height 27
click at [973, 200] on div "Tat's Delicatessen" at bounding box center [1007, 195] width 122 height 26
type input "Tat's Delicatessen"
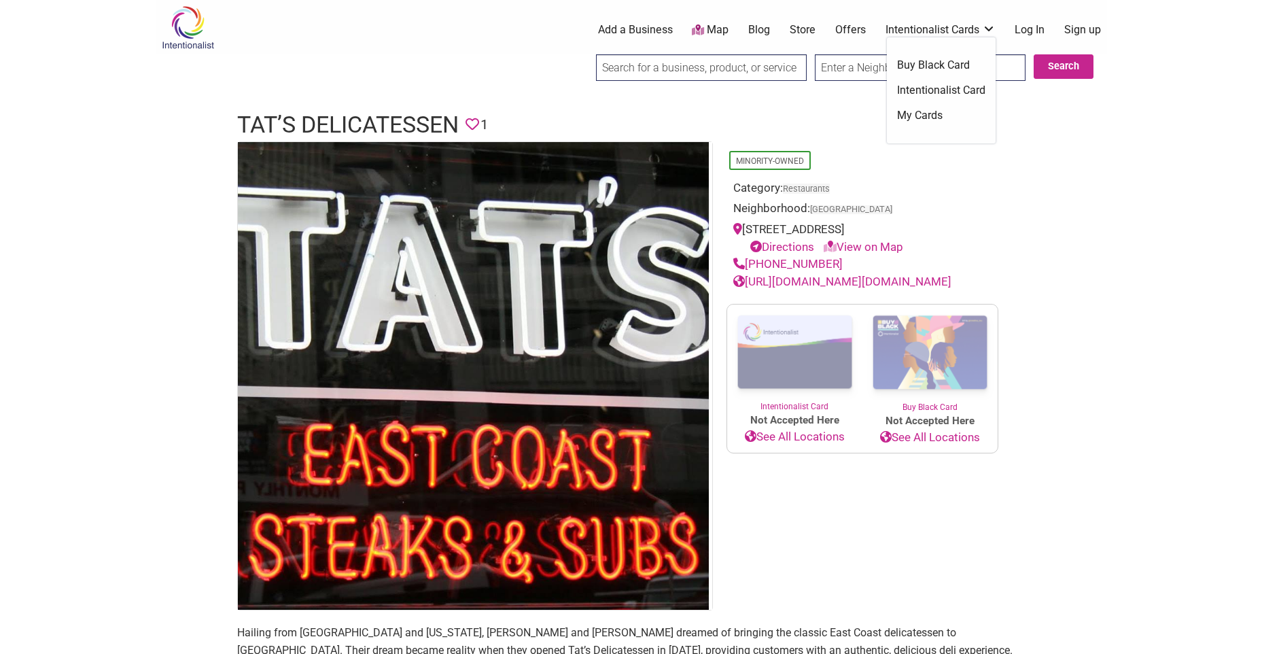
click at [912, 24] on link "Intentionalist Cards" at bounding box center [941, 29] width 110 height 15
